Goal: Entertainment & Leisure: Browse casually

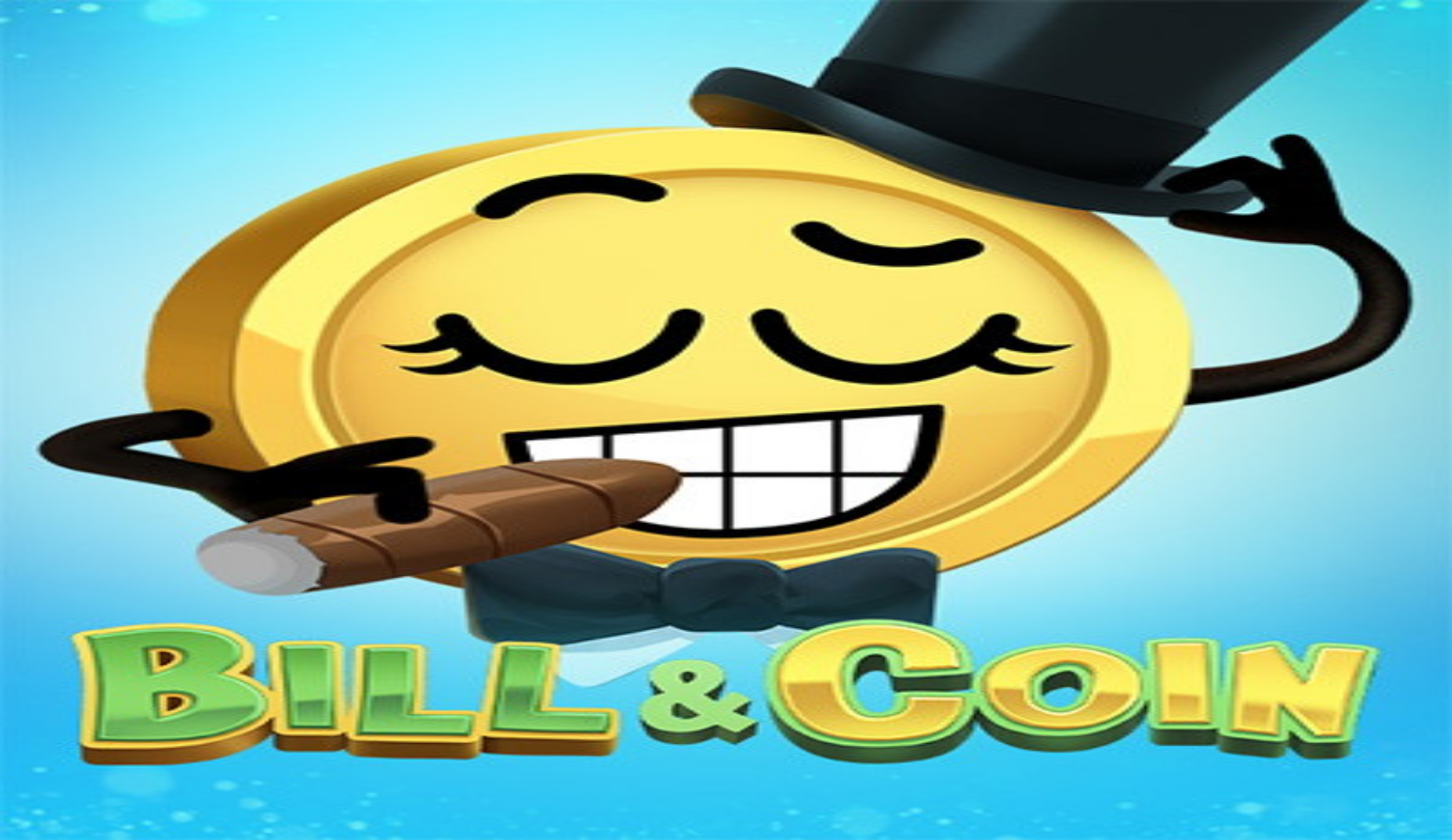
click at [137, 445] on link "PLAY FOR FUN" at bounding box center [89, 452] width 96 height 15
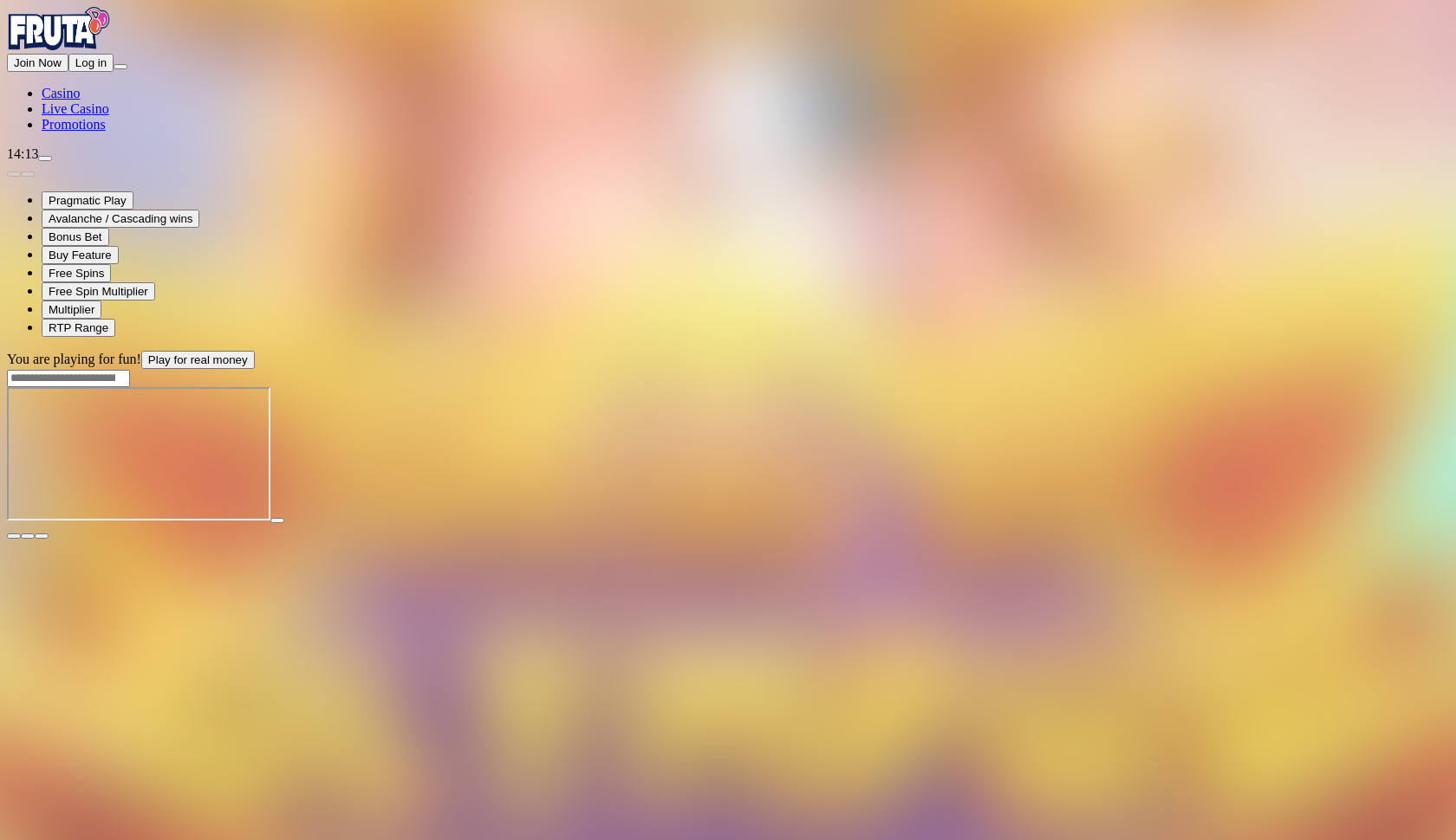
click at [49, 533] on button "button" at bounding box center [42, 535] width 14 height 5
click at [114, 72] on button "Log in" at bounding box center [91, 62] width 45 height 18
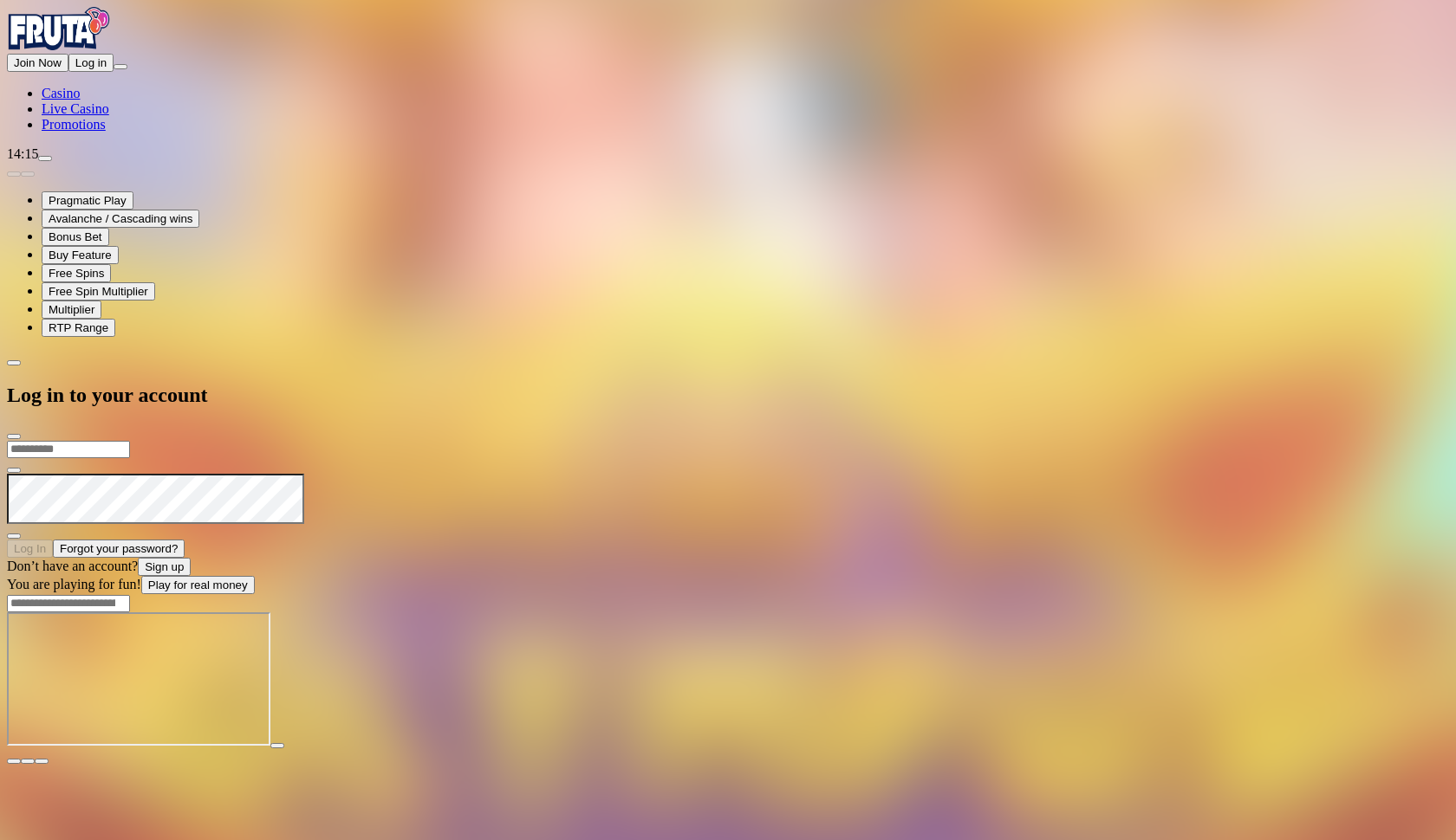
type input "**********"
click at [53, 540] on button "Log In" at bounding box center [29, 549] width 46 height 18
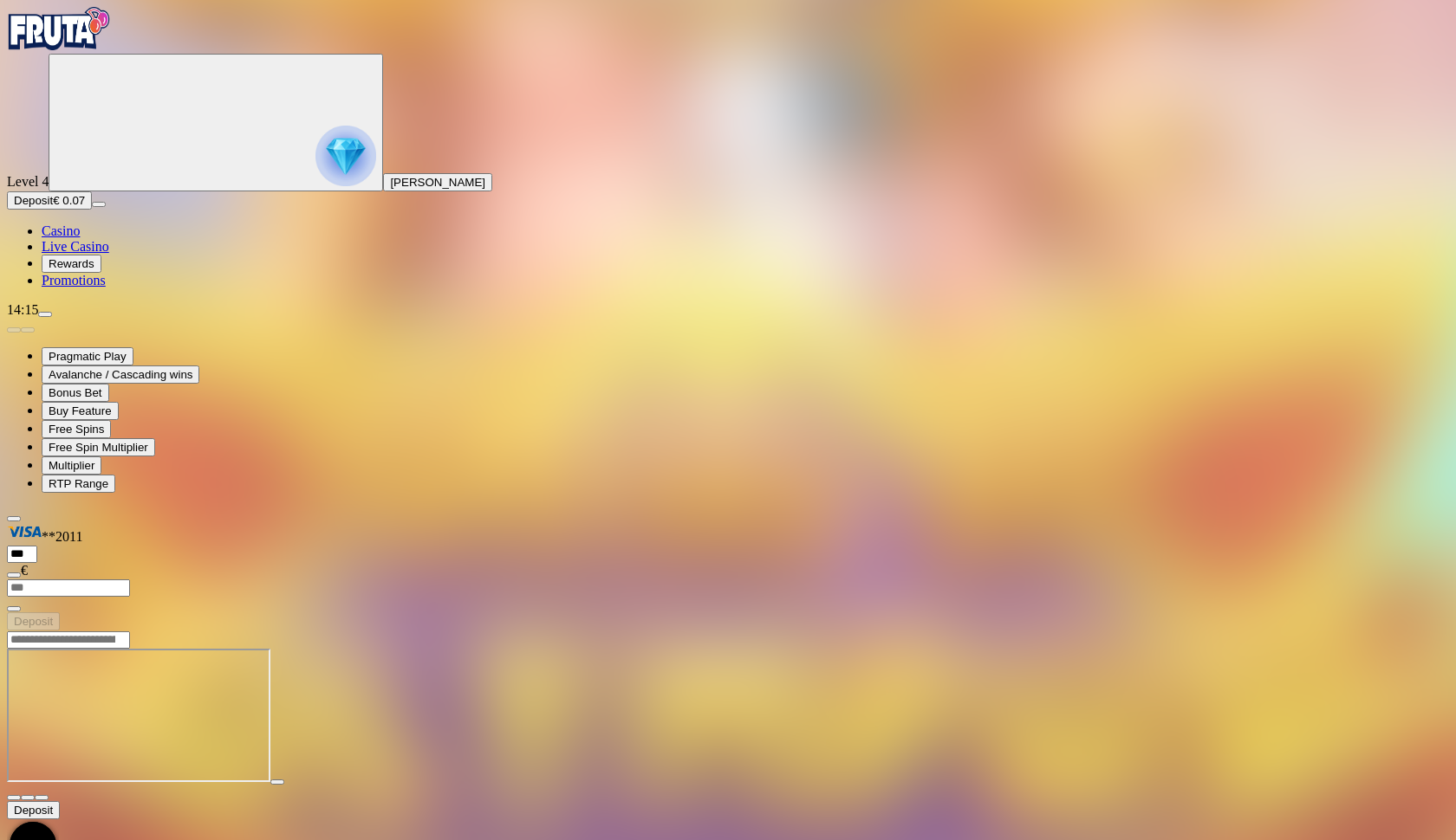
click at [91, 209] on button "Deposit € 0.07" at bounding box center [49, 201] width 85 height 18
click at [14, 643] on span "chevron-left icon" at bounding box center [14, 643] width 0 height 0
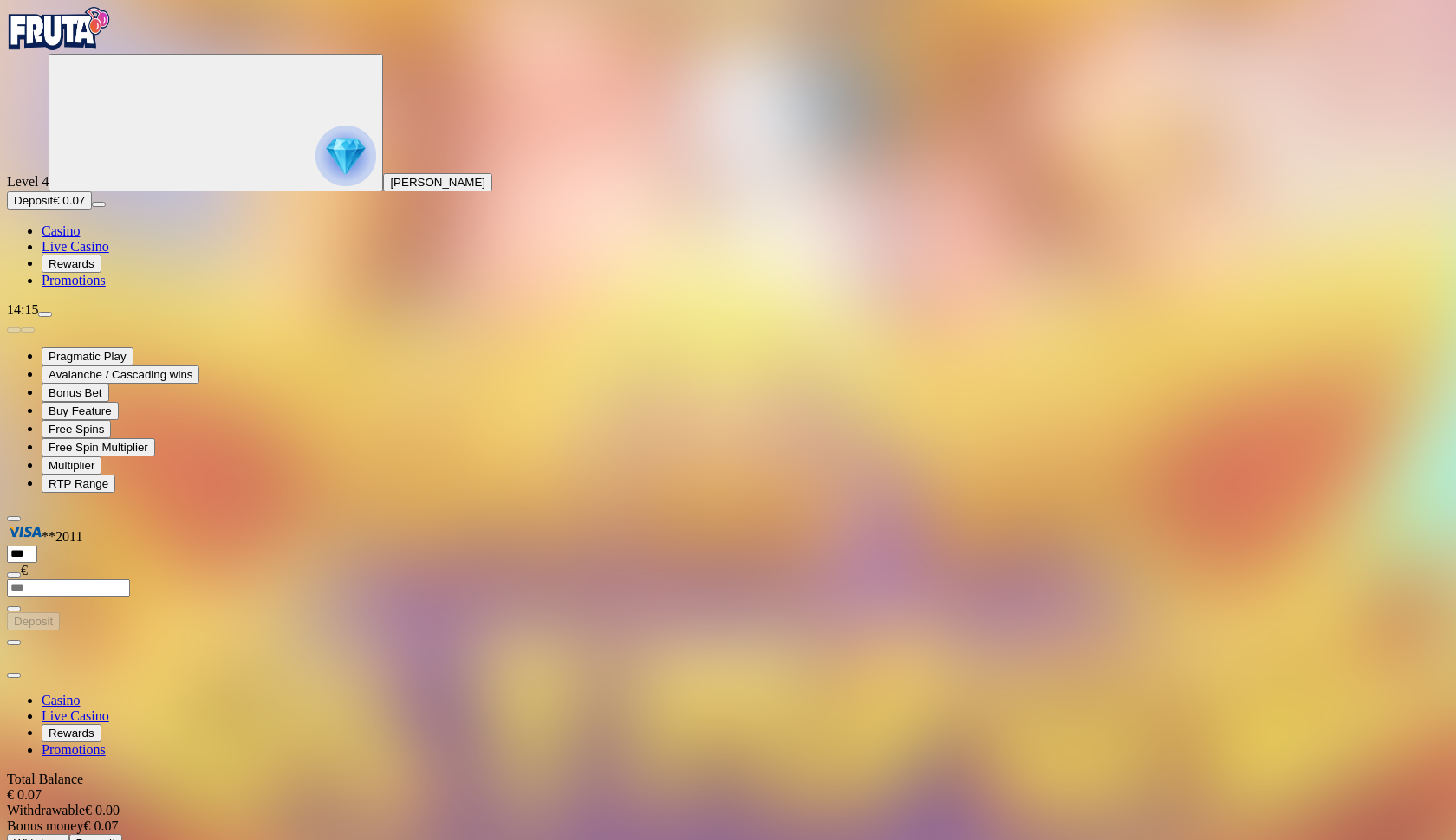
click at [115, 837] on span "Deposit" at bounding box center [95, 843] width 39 height 13
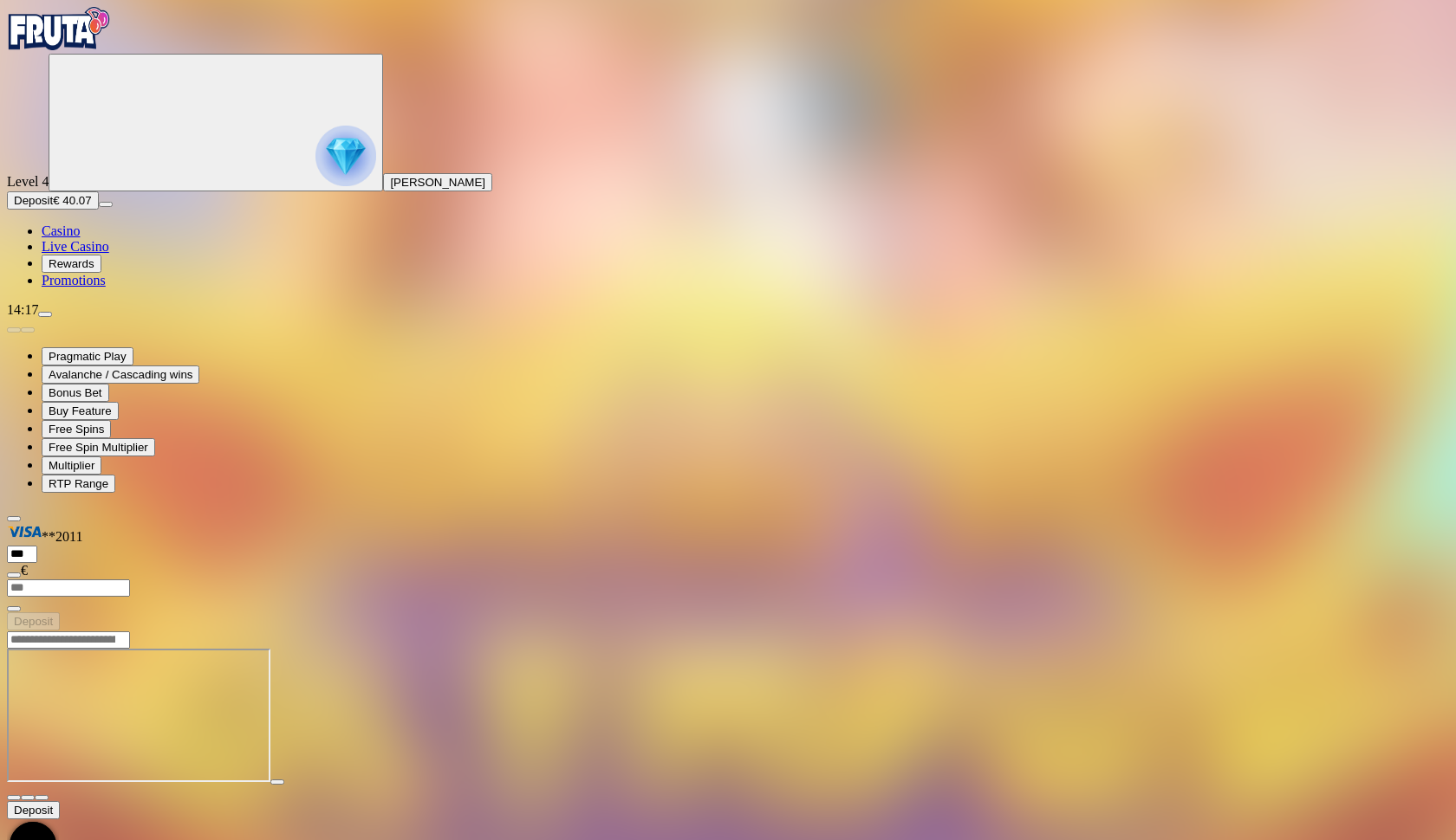
click at [14, 798] on span "close icon" at bounding box center [14, 798] width 0 height 0
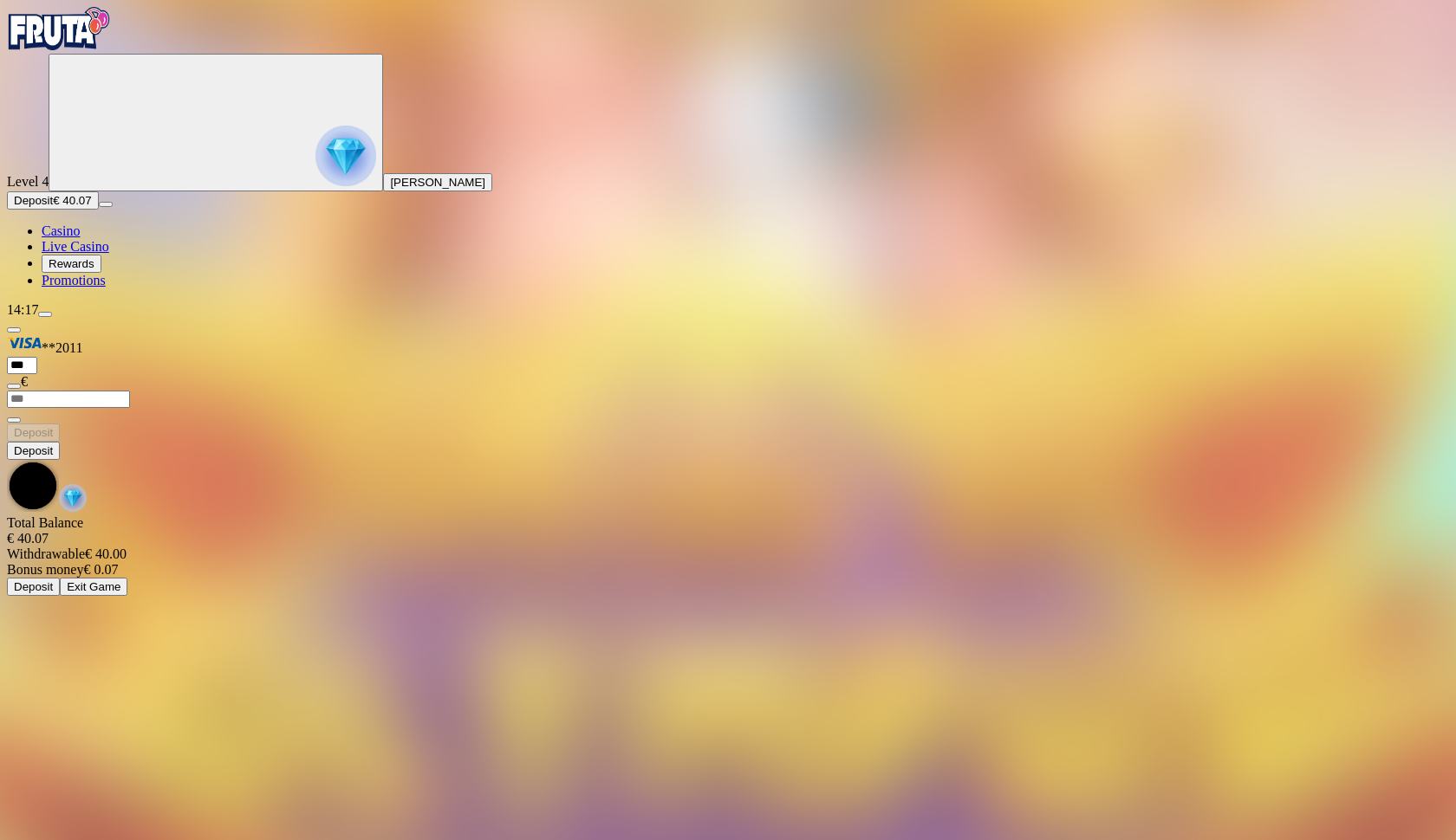
click at [1165, 442] on main "Deposit Total Balance € 40.07 Withdrawable € 40.00 Bonus money € 0.07 Deposit E…" at bounding box center [727, 519] width 1441 height 154
click at [80, 238] on span "Casino" at bounding box center [60, 231] width 38 height 15
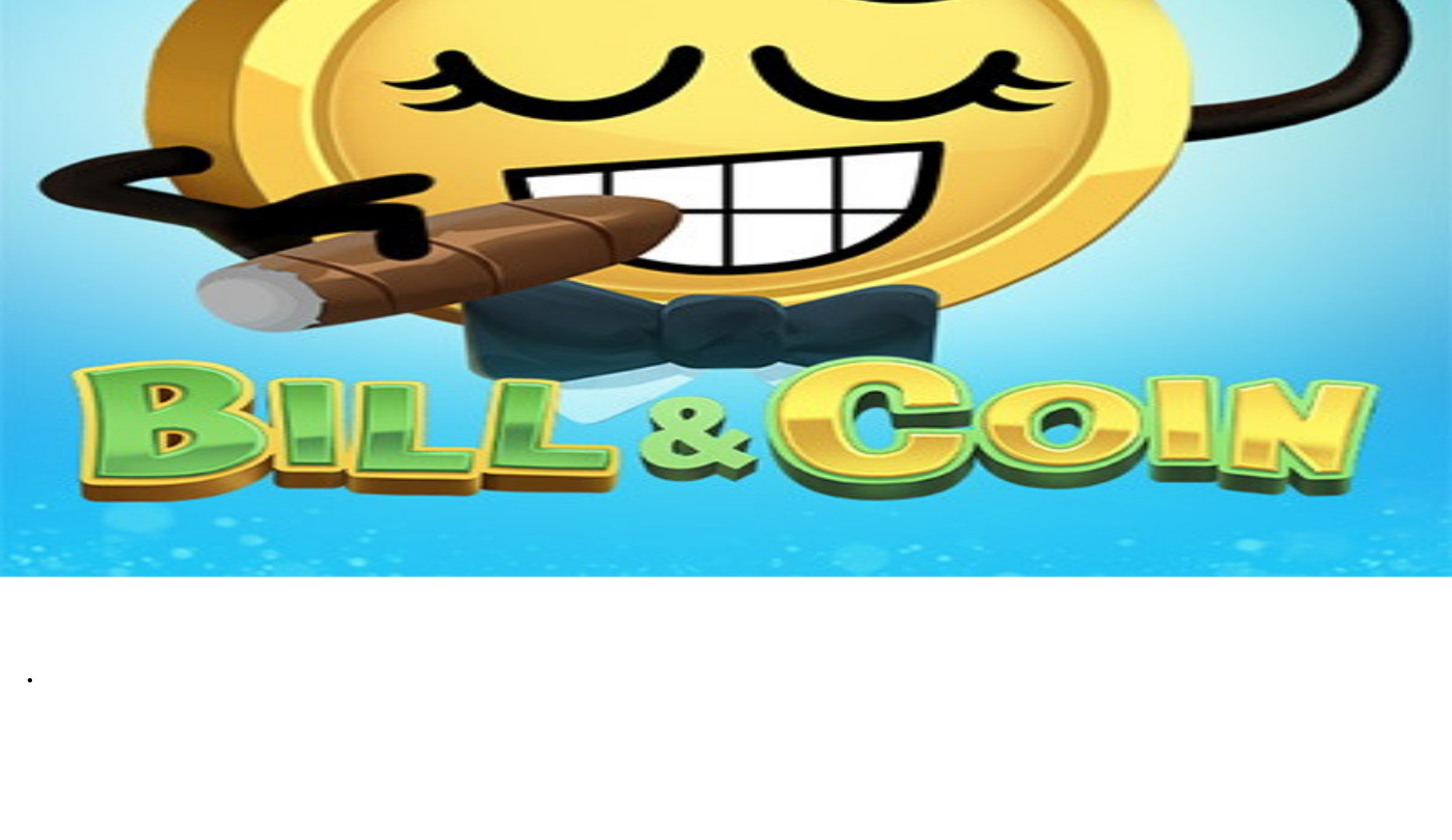
scroll to position [333, 0]
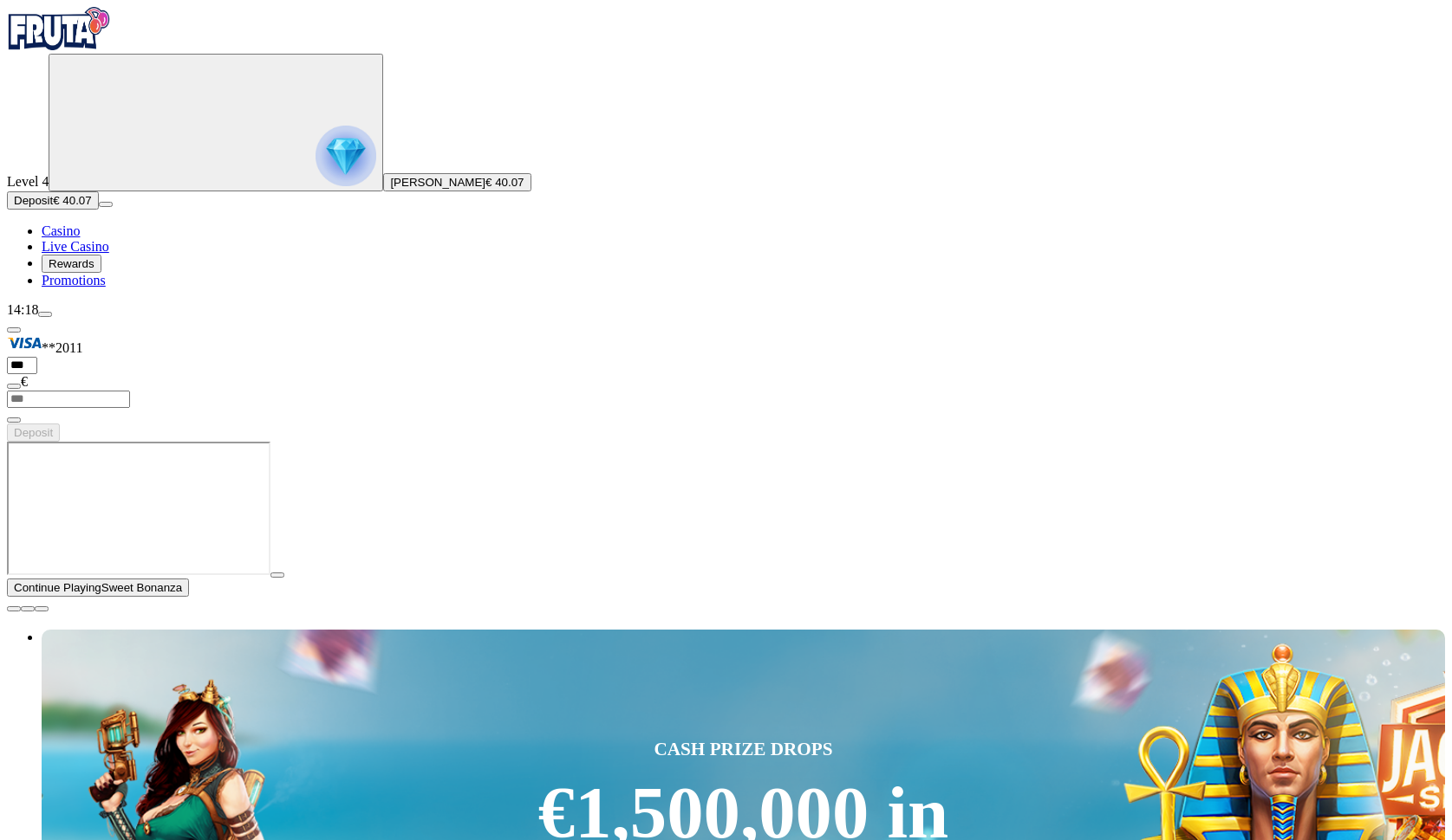
click at [284, 578] on button "button" at bounding box center [278, 574] width 14 height 5
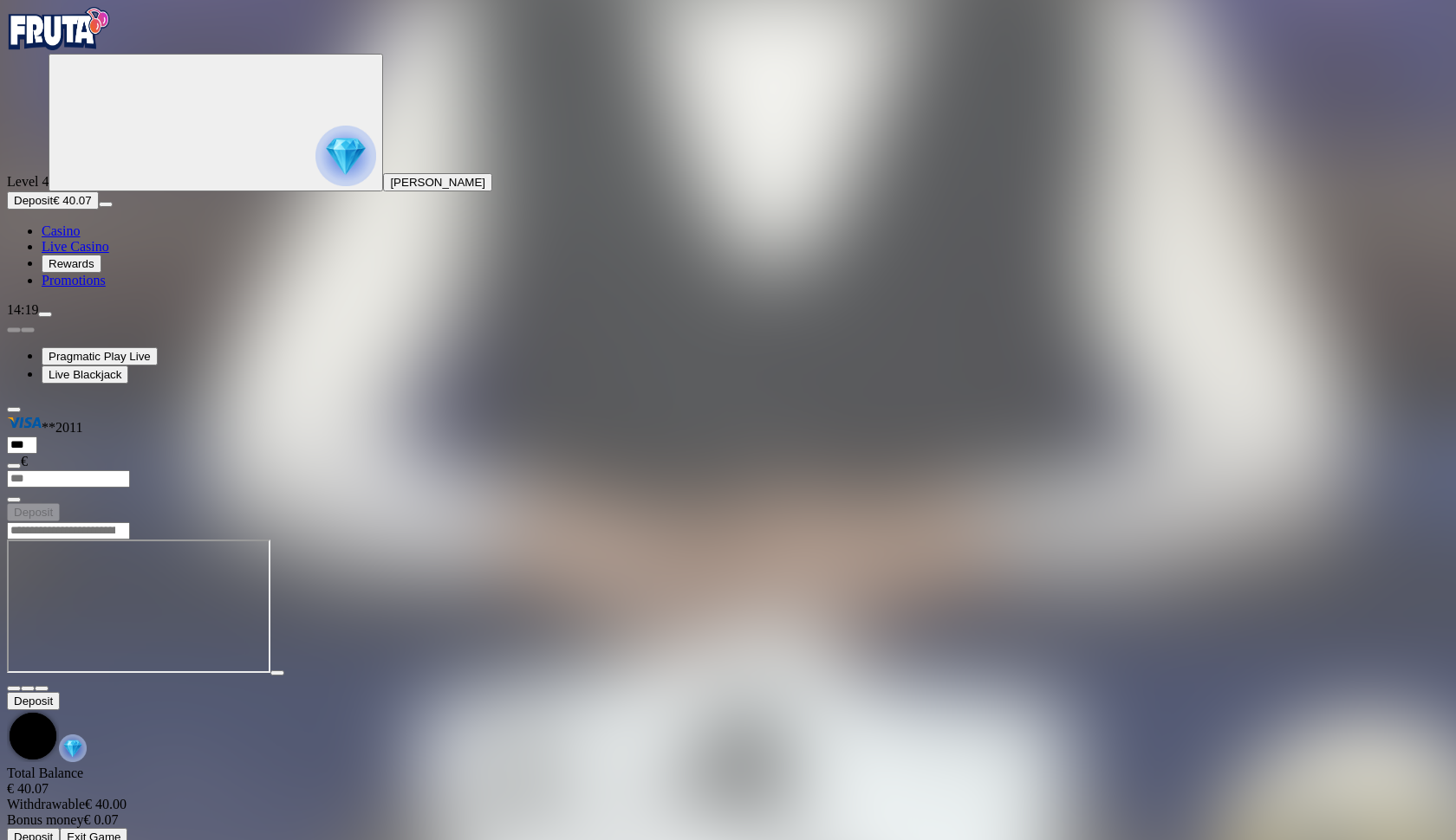
click at [42, 689] on span "fullscreen icon" at bounding box center [42, 689] width 0 height 0
